Goal: Transaction & Acquisition: Purchase product/service

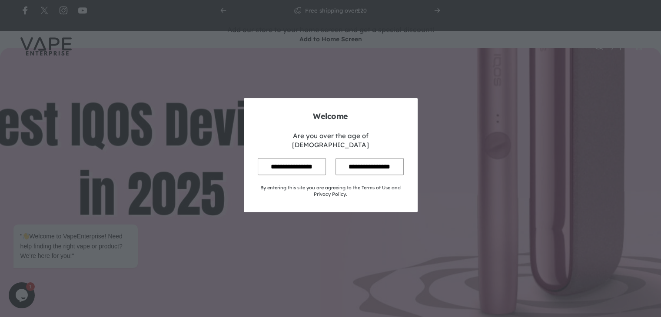
click at [299, 158] on input "**********" at bounding box center [292, 166] width 68 height 17
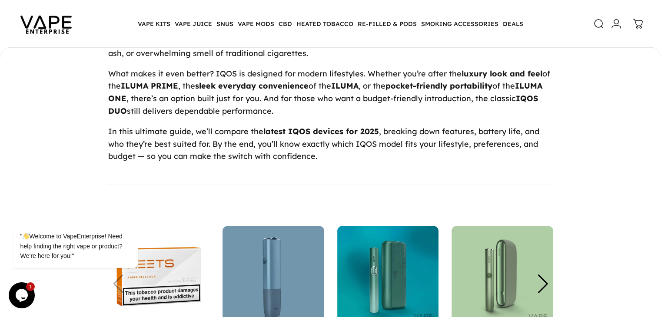
scroll to position [826, 0]
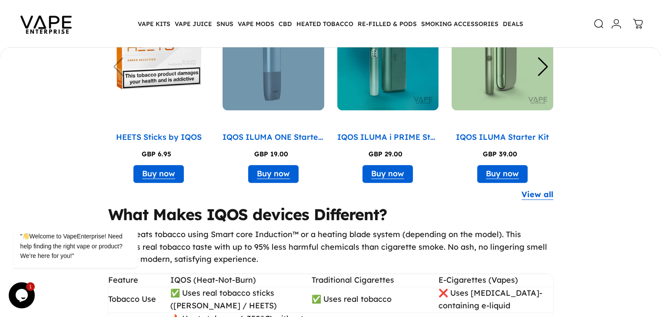
click at [543, 76] on div "Next slide" at bounding box center [543, 66] width 12 height 19
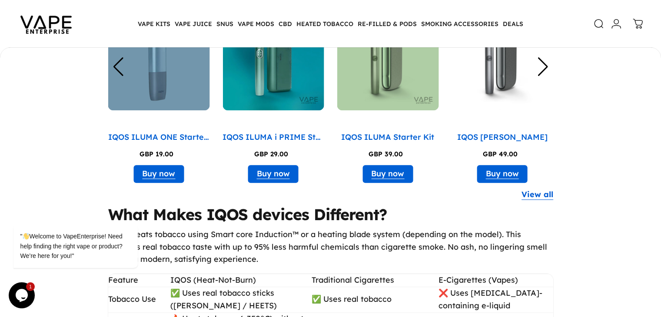
click at [543, 76] on div "Next slide" at bounding box center [543, 66] width 12 height 19
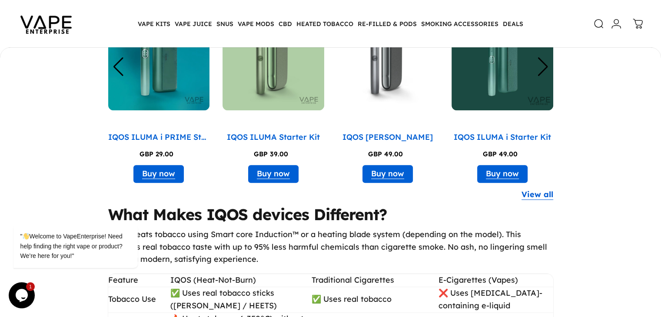
click at [543, 76] on div "Next slide" at bounding box center [543, 66] width 12 height 19
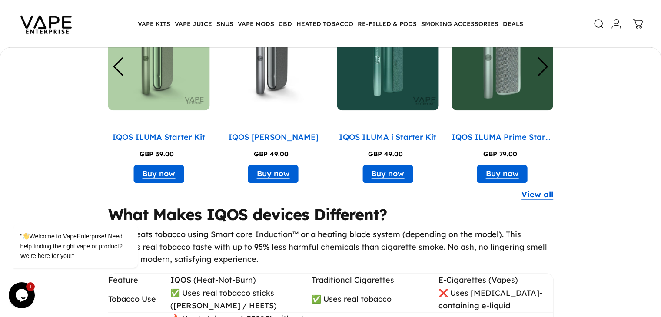
click at [543, 76] on div "Next slide" at bounding box center [543, 66] width 12 height 19
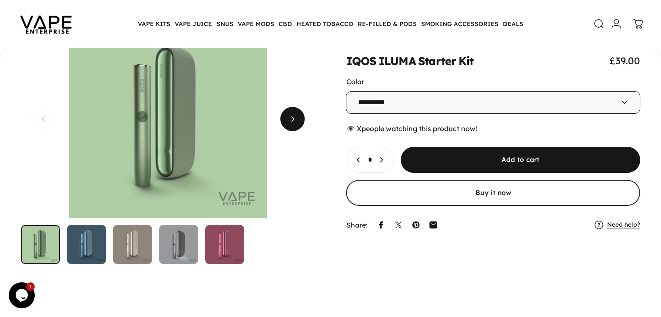
scroll to position [85, 0]
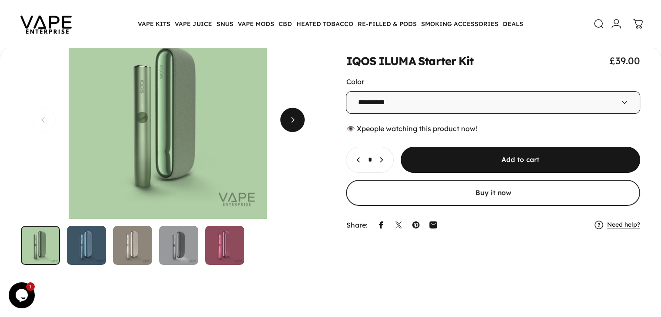
click at [292, 128] on span "Next" at bounding box center [292, 120] width 37 height 49
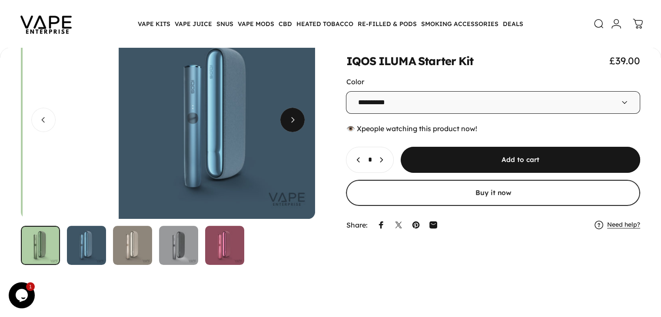
click at [292, 128] on span "Next" at bounding box center [292, 120] width 37 height 49
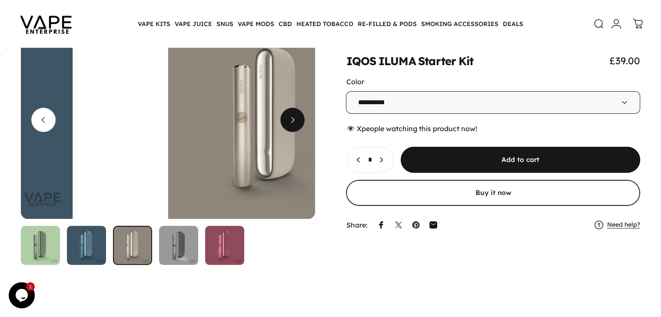
click at [292, 128] on span "Next" at bounding box center [292, 120] width 37 height 49
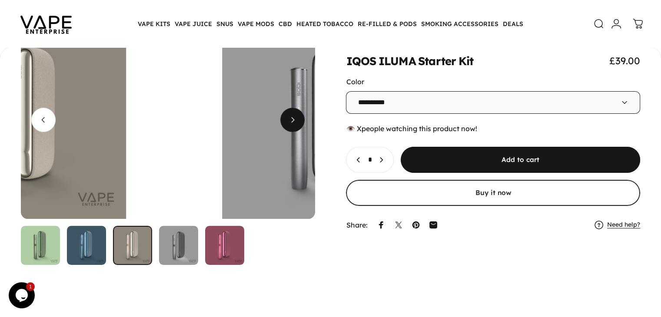
scroll to position [0, 733]
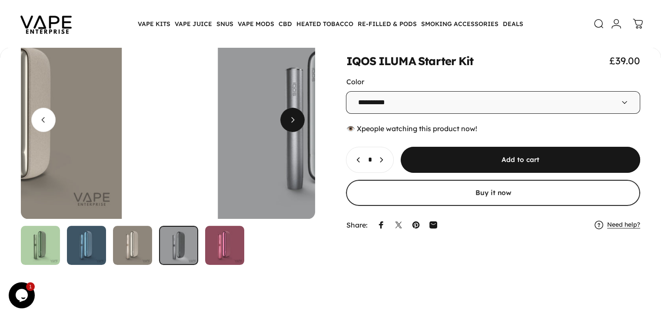
click at [292, 128] on span "Next" at bounding box center [292, 120] width 37 height 49
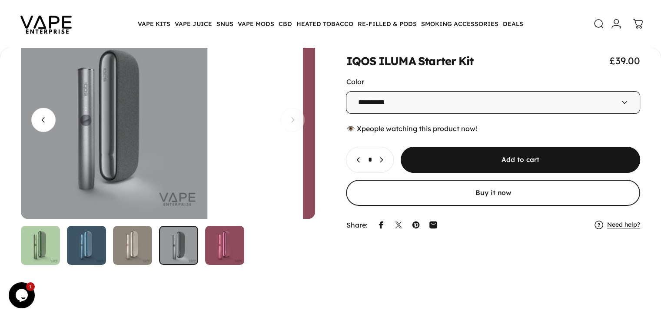
scroll to position [0, 977]
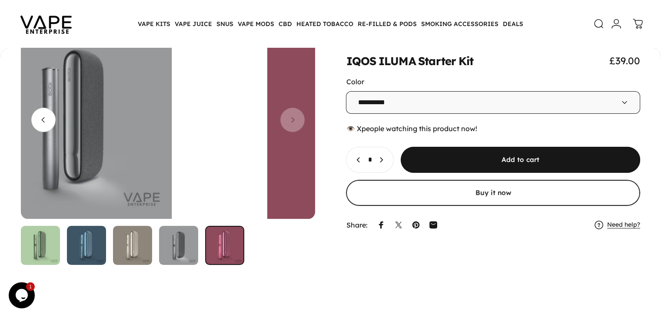
click at [292, 128] on button "Open media 5 in modal" at bounding box center [366, 120] width 294 height 198
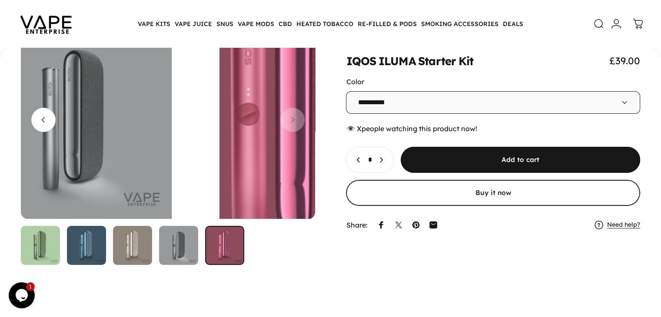
click at [298, 126] on media-hover-overlay "Gallery Viewer" at bounding box center [366, 120] width 294 height 198
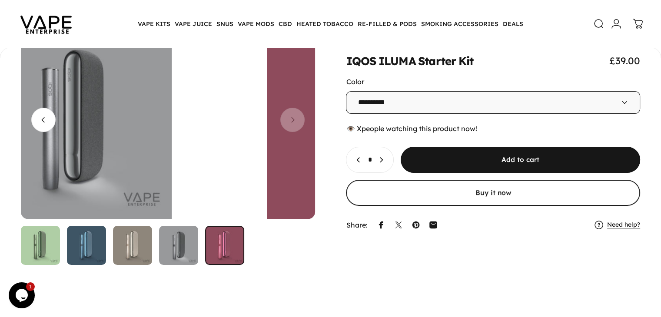
click at [297, 126] on button "Open media 5 in modal" at bounding box center [366, 120] width 294 height 198
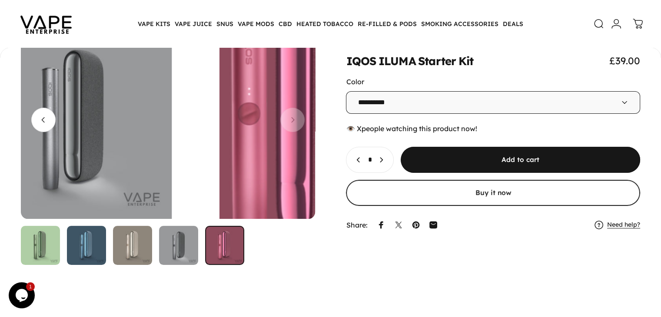
click at [297, 126] on media-hover-overlay "Gallery Viewer" at bounding box center [366, 120] width 294 height 198
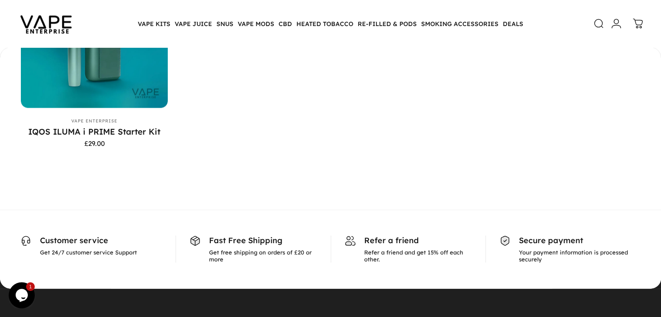
scroll to position [1997, 0]
